Goal: Unclear

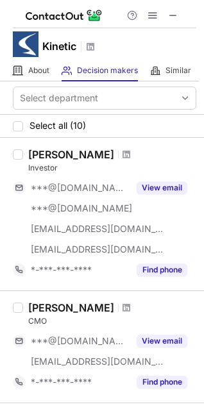
click at [174, 15] on span at bounding box center [173, 15] width 10 height 10
